Goal: Information Seeking & Learning: Learn about a topic

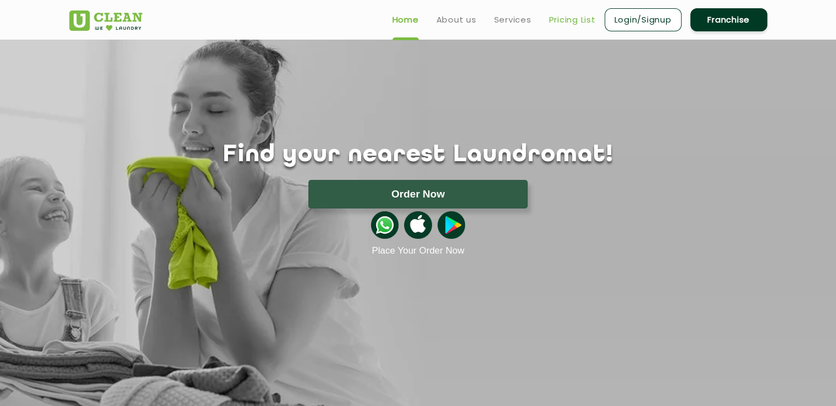
click at [570, 23] on link "Pricing List" at bounding box center [572, 19] width 47 height 13
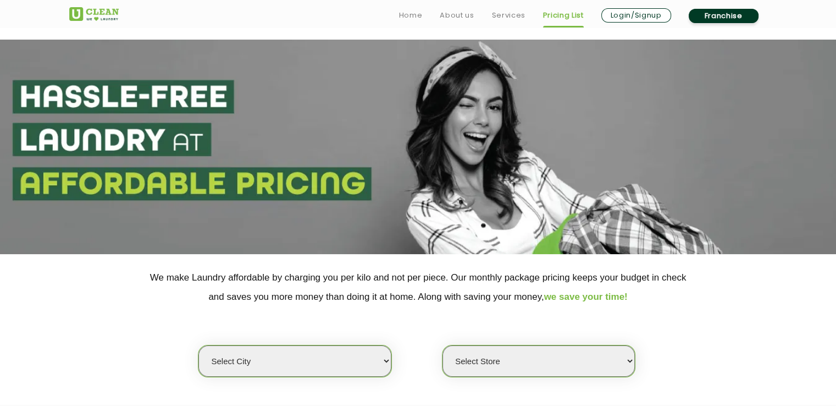
scroll to position [110, 0]
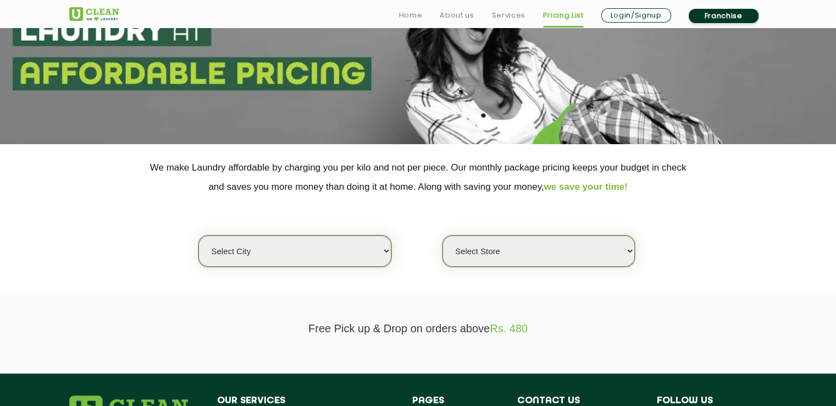
click at [377, 247] on select "Select city [GEOGRAPHIC_DATA] [GEOGRAPHIC_DATA] [GEOGRAPHIC_DATA] [GEOGRAPHIC_D…" at bounding box center [294, 250] width 192 height 31
select select "42"
click at [198, 235] on select "Select city [GEOGRAPHIC_DATA] [GEOGRAPHIC_DATA] [GEOGRAPHIC_DATA] [GEOGRAPHIC_D…" at bounding box center [294, 250] width 192 height 31
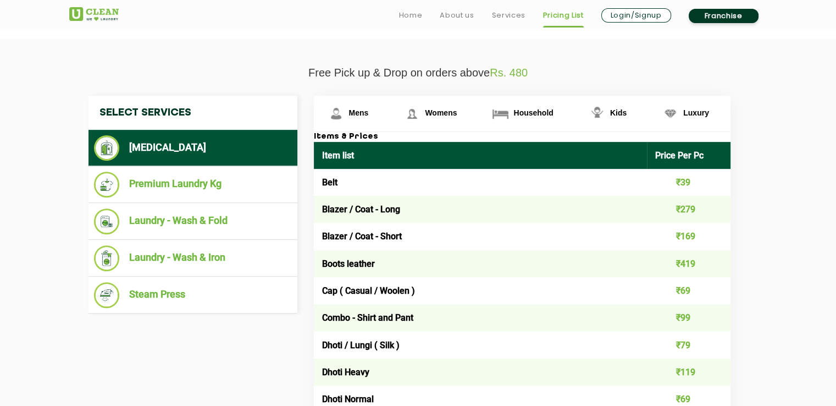
scroll to position [385, 0]
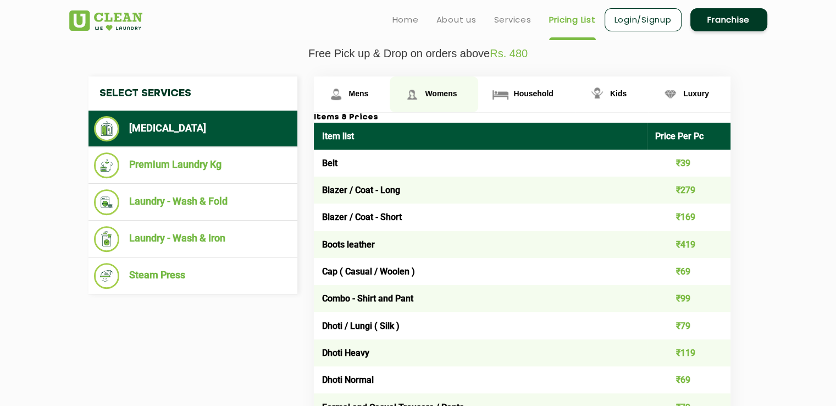
click at [423, 99] on link "Womens" at bounding box center [434, 94] width 89 height 36
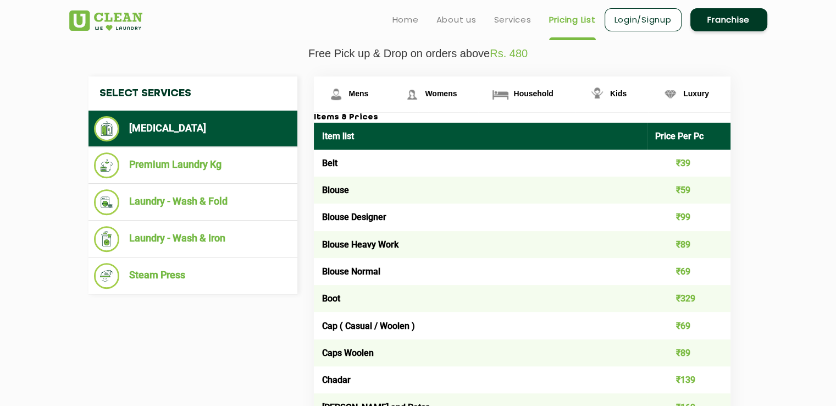
click at [358, 110] on link "Mens" at bounding box center [352, 94] width 76 height 36
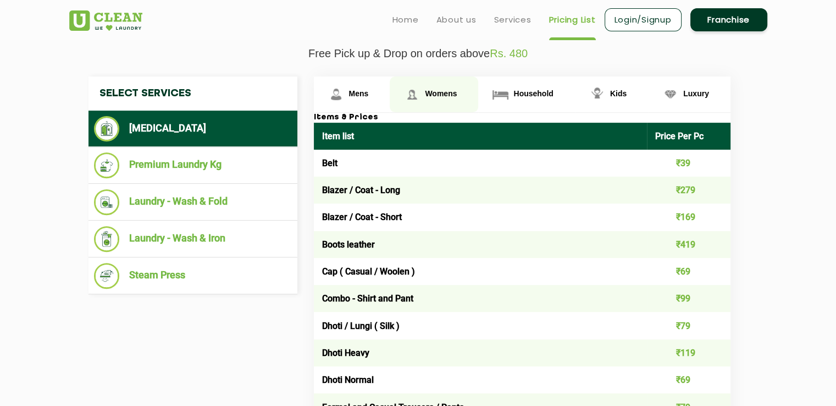
click at [433, 93] on span "Womens" at bounding box center [441, 93] width 32 height 9
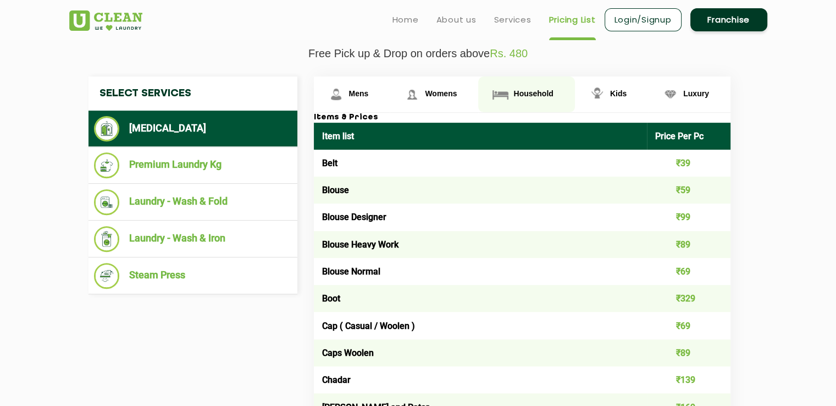
click at [524, 95] on span "Household" at bounding box center [534, 93] width 40 height 9
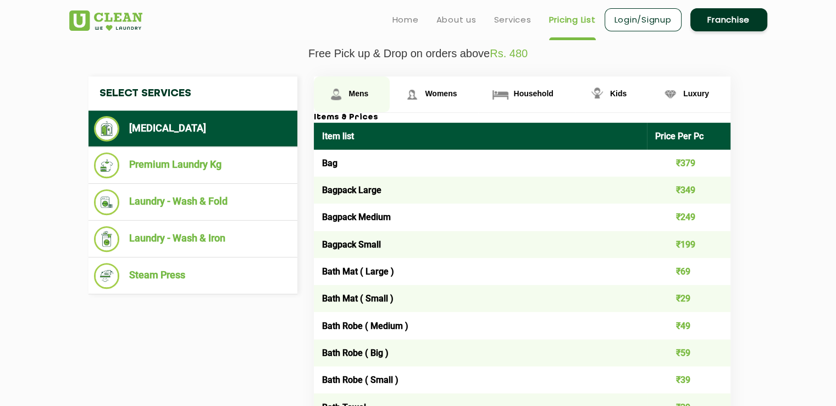
click at [367, 83] on link "Mens" at bounding box center [352, 94] width 76 height 36
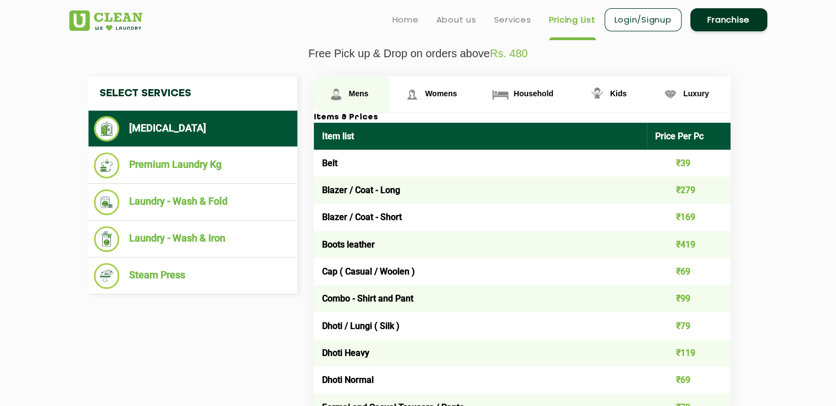
click at [363, 84] on link "Mens" at bounding box center [352, 94] width 76 height 36
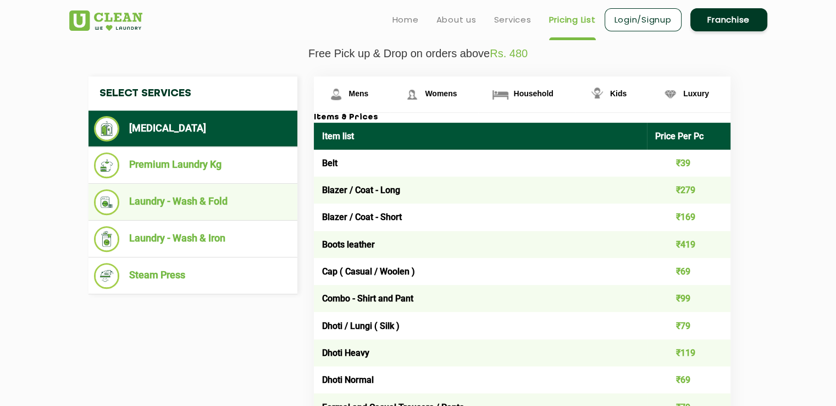
click at [181, 195] on li "Laundry - Wash & Fold" at bounding box center [193, 202] width 198 height 26
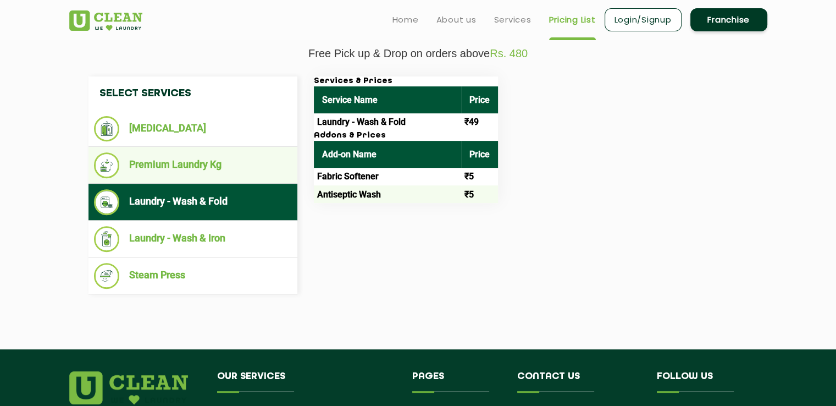
click at [169, 163] on li "Premium Laundry Kg" at bounding box center [193, 165] width 198 height 26
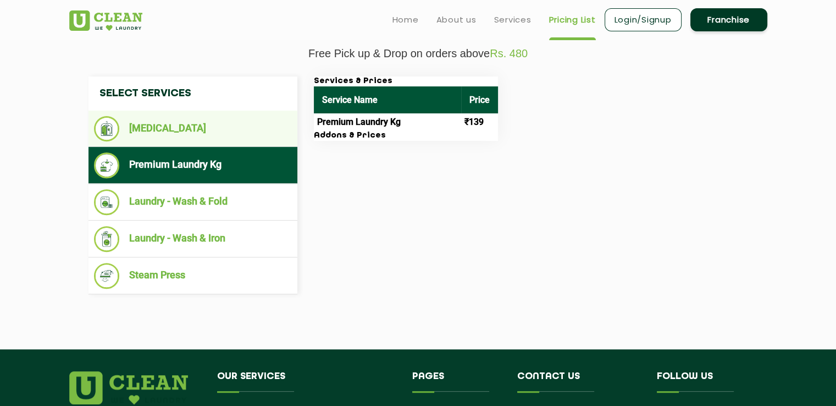
click at [183, 122] on li "[MEDICAL_DATA]" at bounding box center [193, 128] width 198 height 25
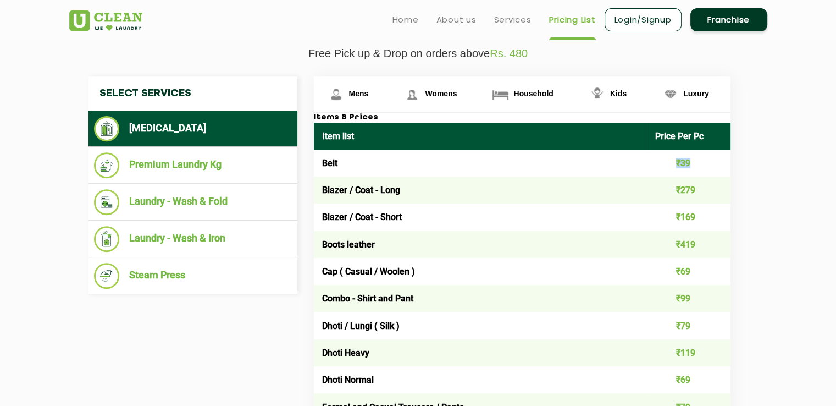
drag, startPoint x: 671, startPoint y: 166, endPoint x: 694, endPoint y: 166, distance: 23.1
click at [694, 166] on td "₹39" at bounding box center [689, 163] width 84 height 27
click at [163, 122] on li "[MEDICAL_DATA]" at bounding box center [193, 128] width 198 height 25
click at [371, 91] on link "Mens" at bounding box center [352, 94] width 76 height 36
click at [432, 93] on span "Womens" at bounding box center [441, 93] width 32 height 9
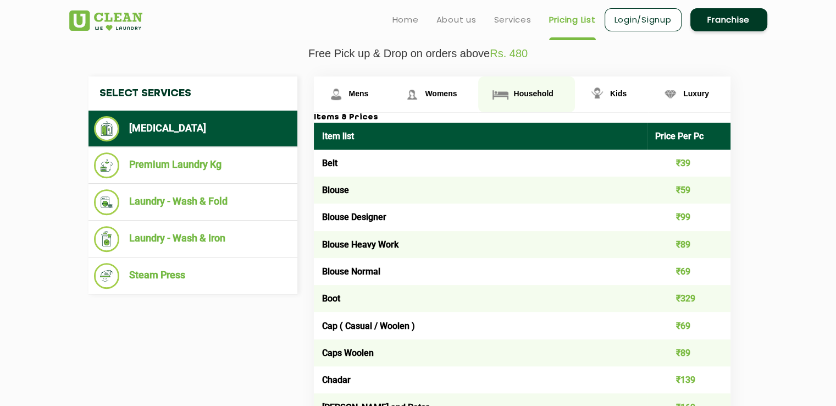
click at [515, 95] on span "Household" at bounding box center [534, 93] width 40 height 9
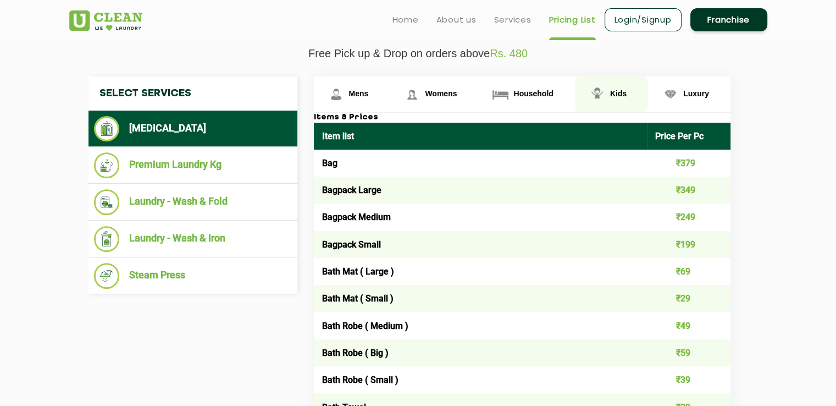
click at [615, 95] on span "Kids" at bounding box center [618, 93] width 16 height 9
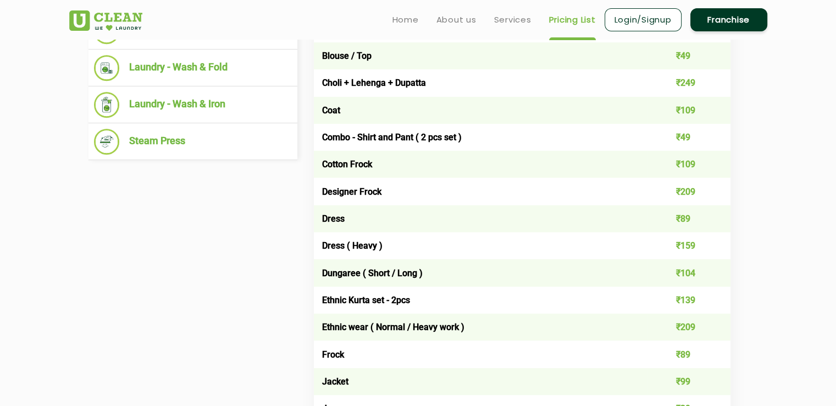
scroll to position [330, 0]
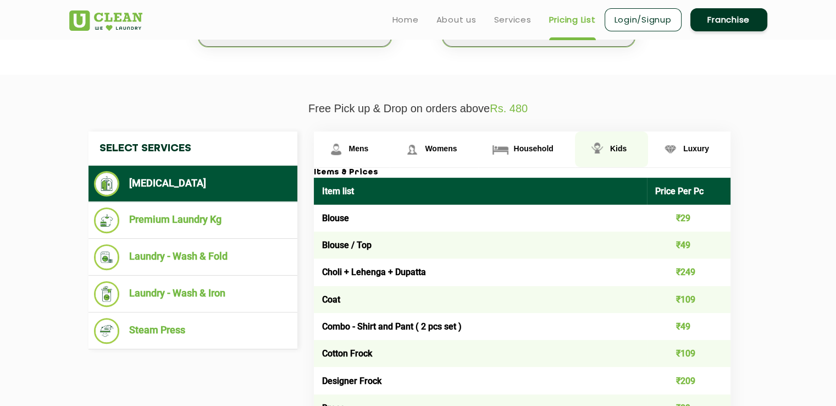
click at [628, 147] on link "Kids" at bounding box center [611, 149] width 73 height 36
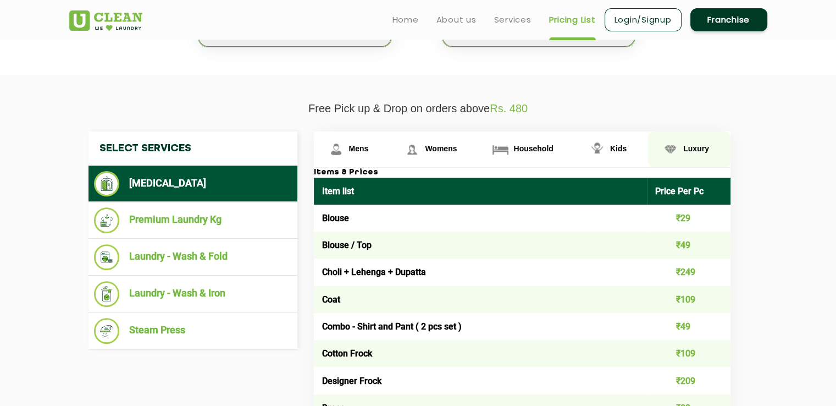
click at [696, 159] on link "Luxury" at bounding box center [689, 149] width 82 height 36
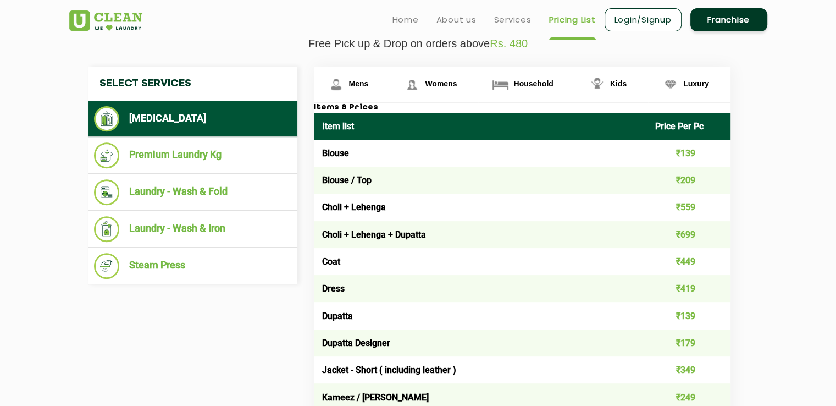
scroll to position [440, 0]
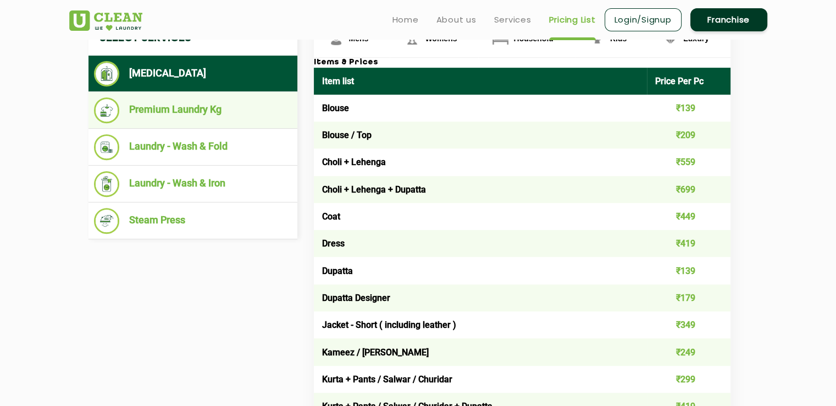
click at [198, 118] on li "Premium Laundry Kg" at bounding box center [193, 110] width 198 height 26
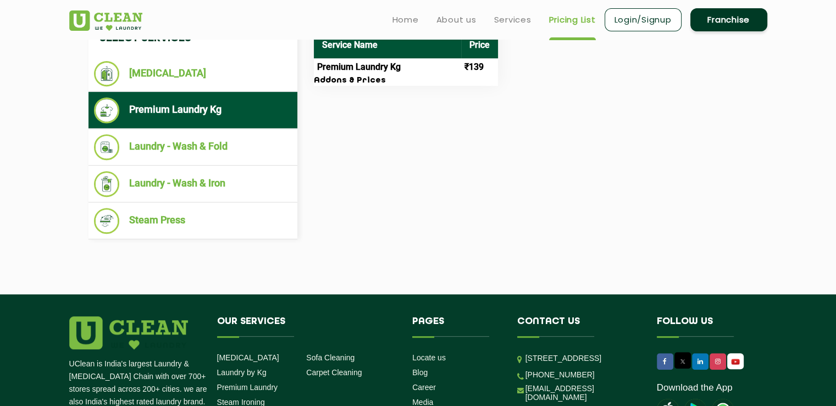
scroll to position [385, 0]
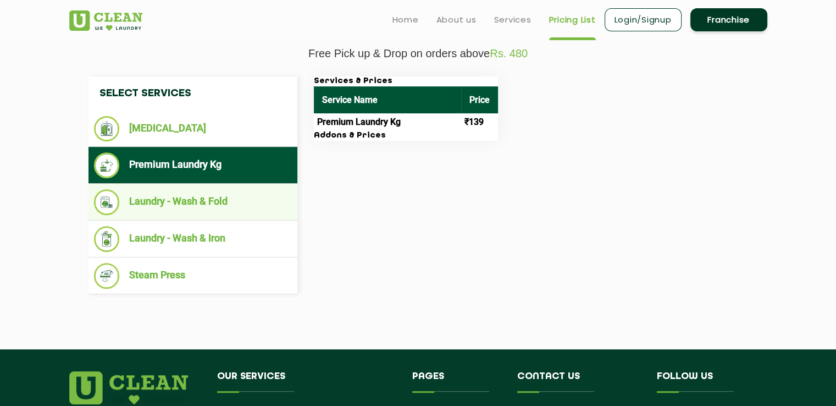
click at [179, 199] on li "Laundry - Wash & Fold" at bounding box center [193, 202] width 198 height 26
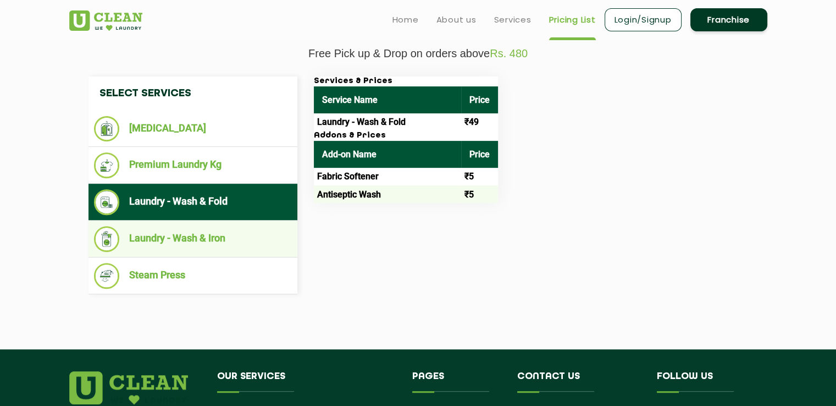
click at [186, 233] on li "Laundry - Wash & Iron" at bounding box center [193, 239] width 198 height 26
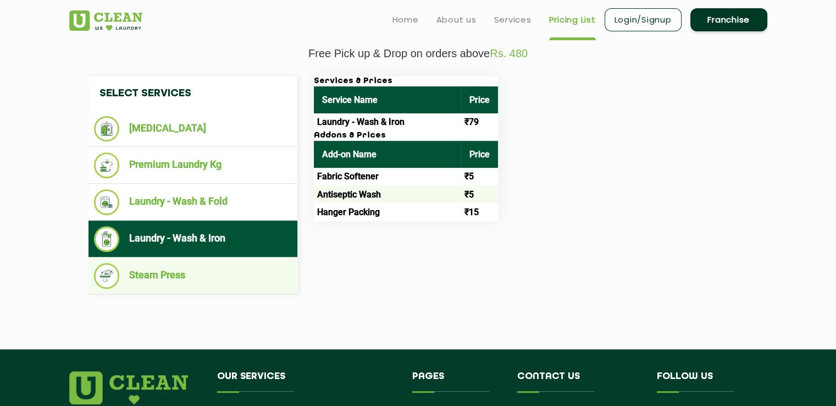
click at [233, 283] on li "Steam Press" at bounding box center [193, 276] width 198 height 26
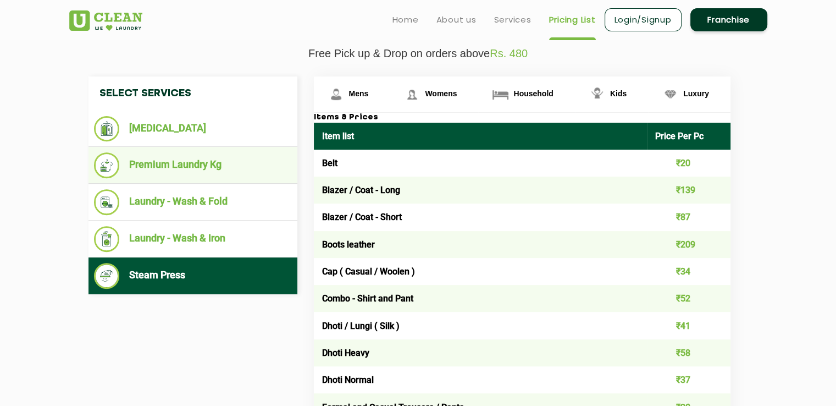
click at [196, 152] on li "Premium Laundry Kg" at bounding box center [193, 165] width 198 height 26
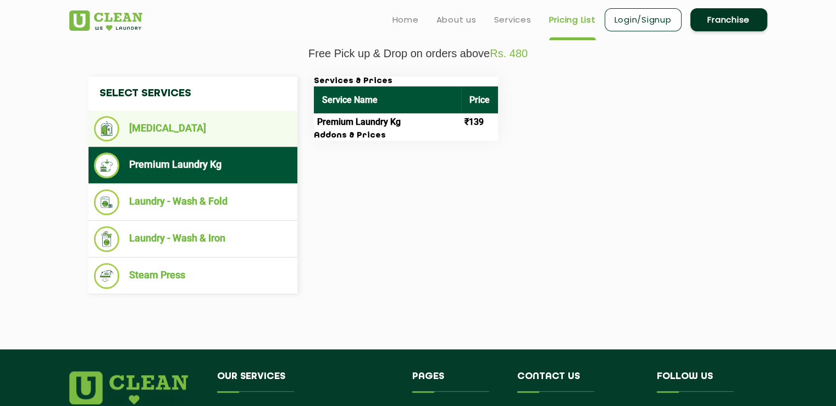
click at [161, 136] on li "[MEDICAL_DATA]" at bounding box center [193, 128] width 198 height 25
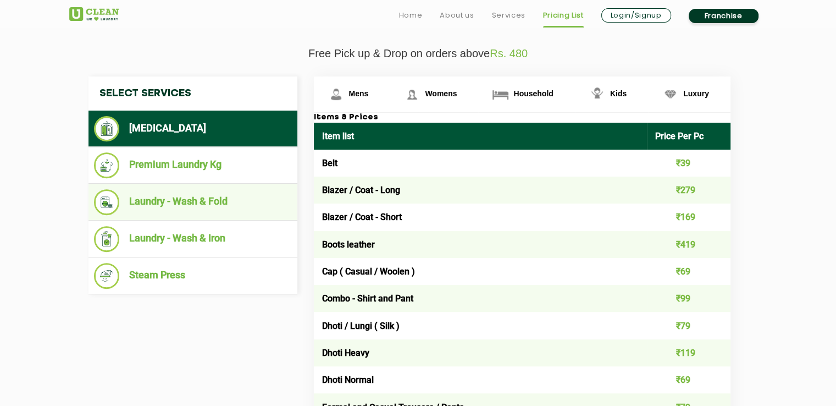
click at [212, 211] on li "Laundry - Wash & Fold" at bounding box center [193, 202] width 198 height 26
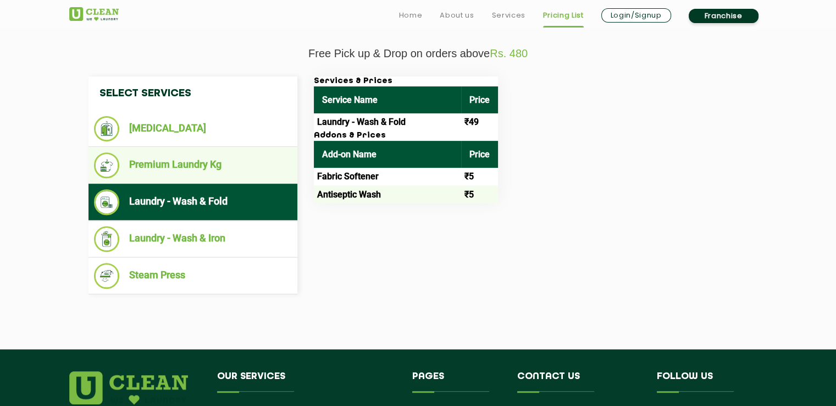
click at [180, 180] on ul "Premium Laundry Kg" at bounding box center [193, 165] width 209 height 37
